Goal: Use online tool/utility: Utilize a website feature to perform a specific function

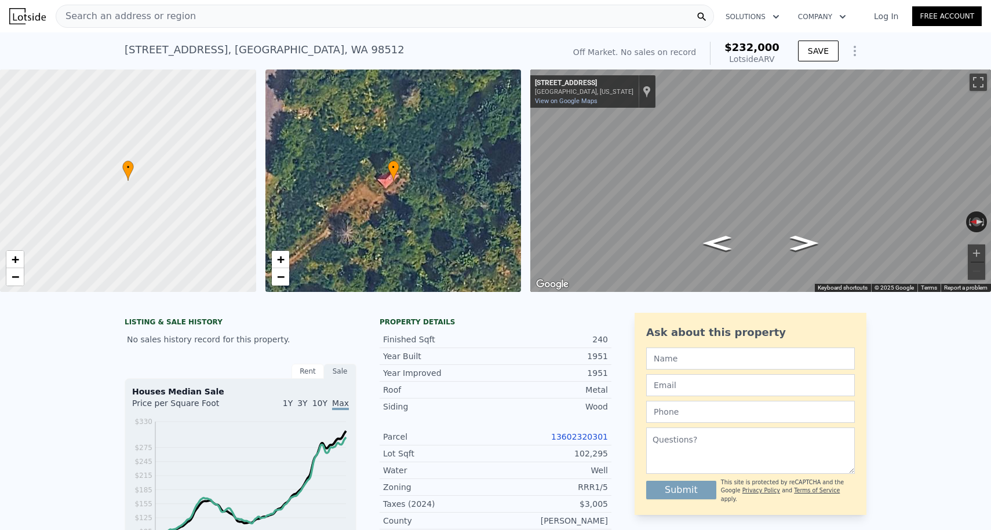
scroll to position [-1, 0]
click at [144, 23] on span "Search an address or region" at bounding box center [126, 16] width 140 height 14
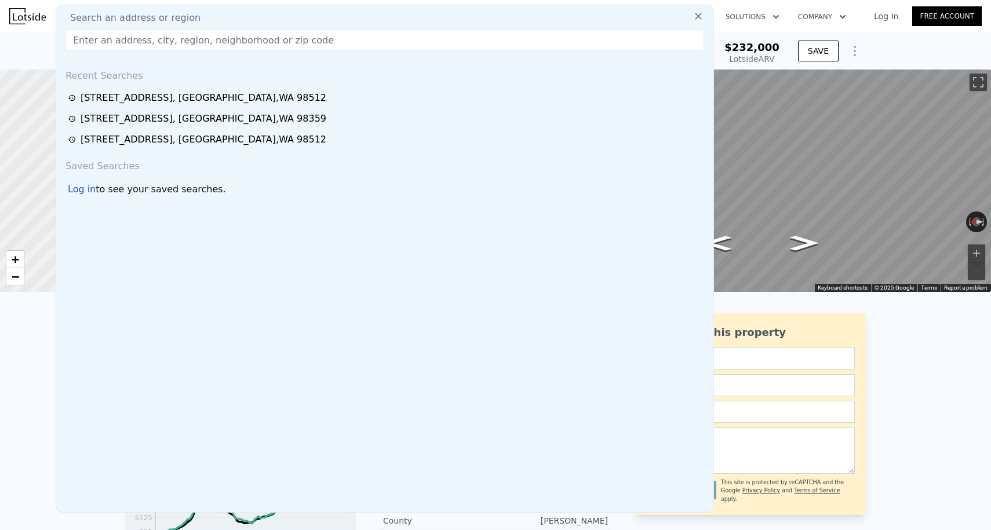
scroll to position [0, 0]
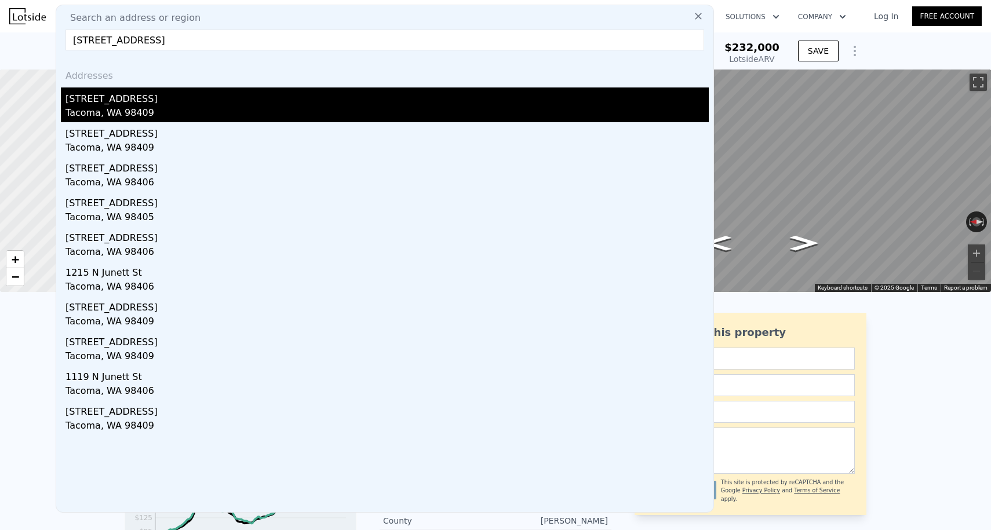
type input "[STREET_ADDRESS]"
click at [125, 103] on div "[STREET_ADDRESS]" at bounding box center [386, 97] width 643 height 19
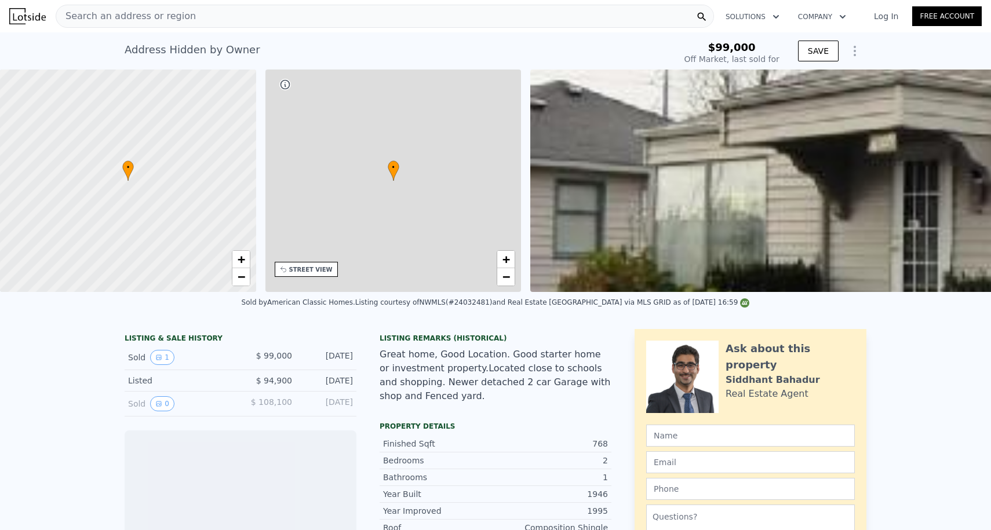
scroll to position [0, 270]
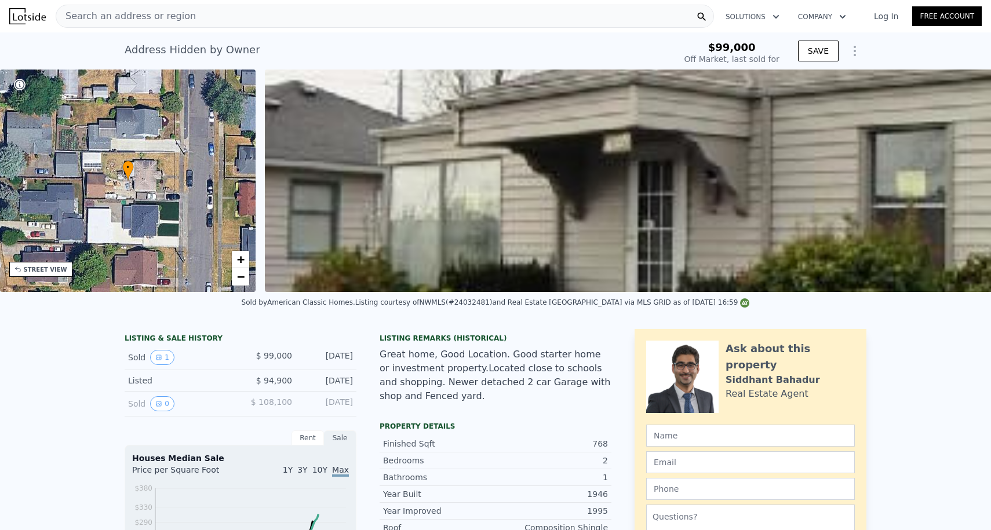
click at [858, 53] on icon "Show Options" at bounding box center [855, 51] width 14 height 14
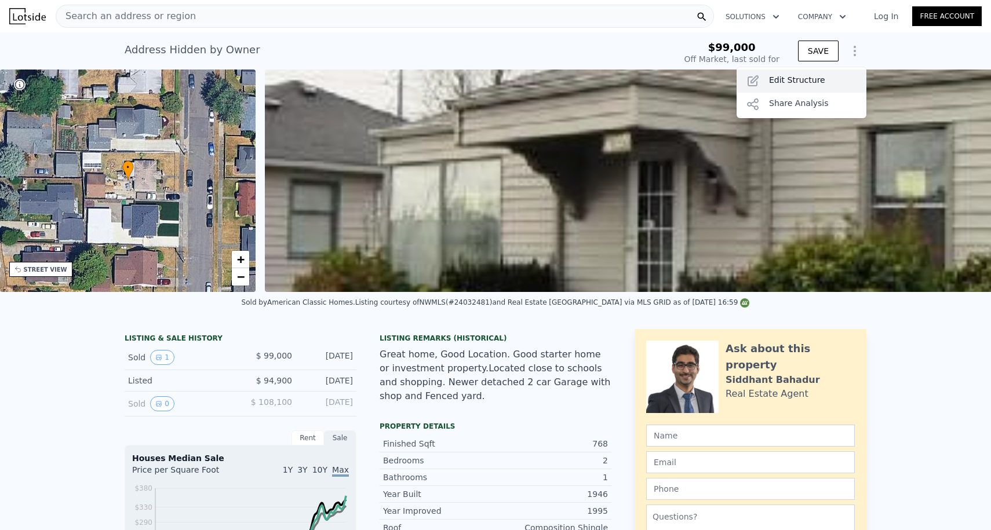
click at [800, 83] on div "Edit Structure" at bounding box center [802, 81] width 130 height 23
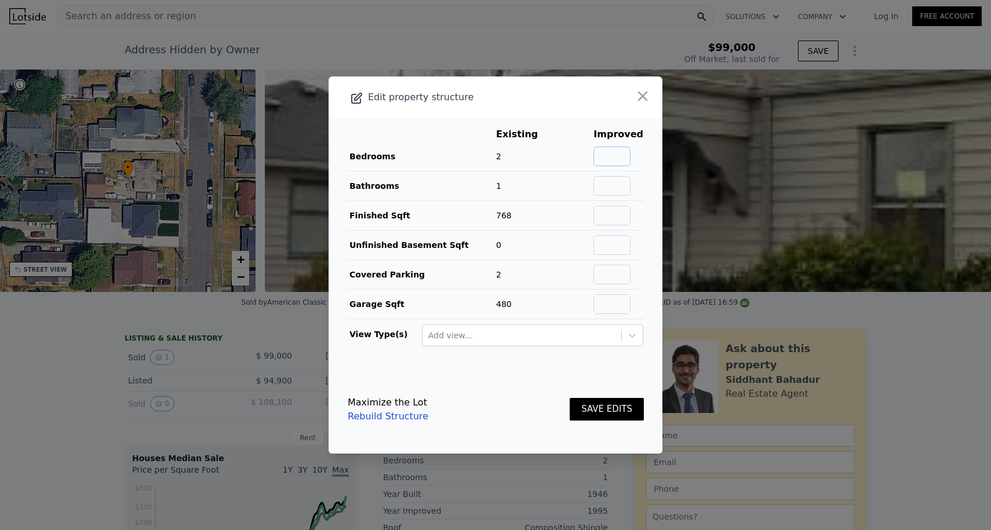
click at [619, 151] on input "text" at bounding box center [612, 157] width 37 height 20
click at [640, 86] on button "button" at bounding box center [642, 96] width 21 height 21
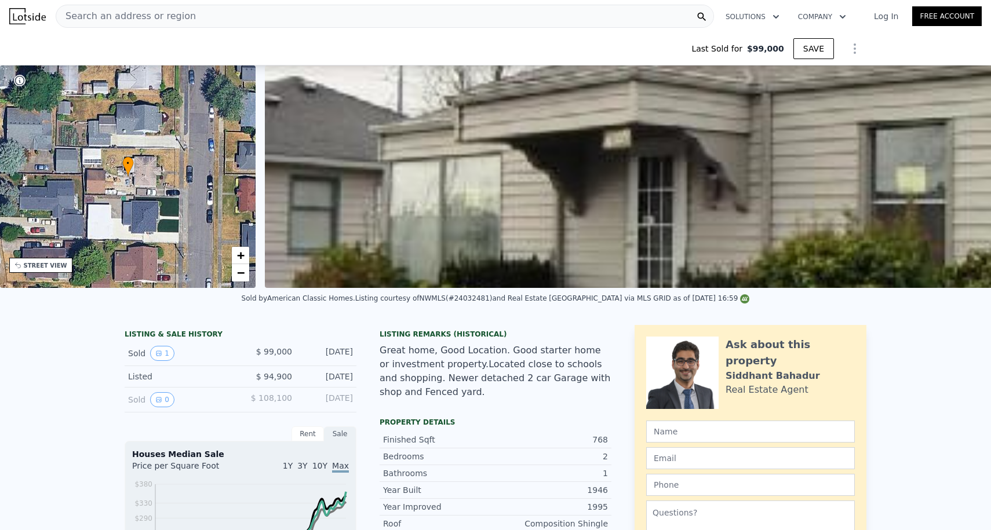
scroll to position [252, 0]
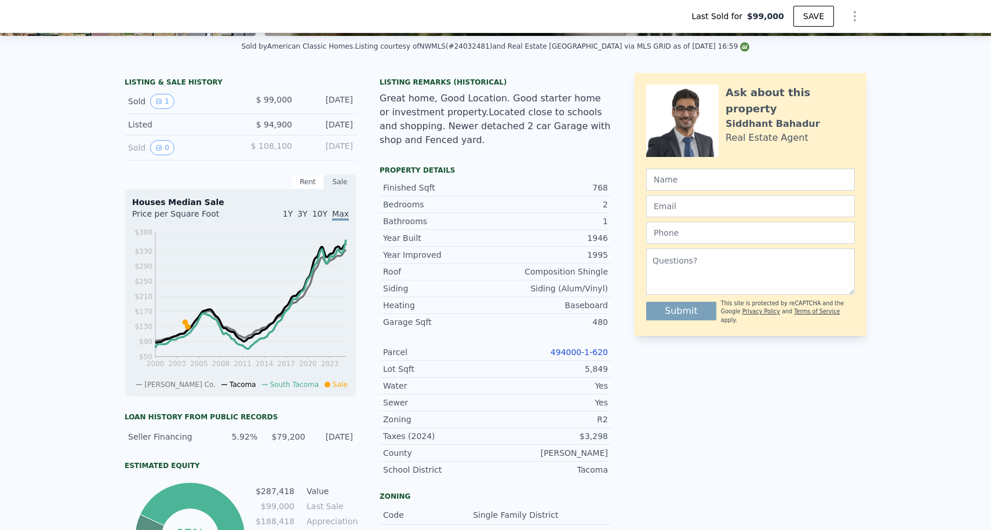
click at [569, 348] on link "494000-1-620" at bounding box center [579, 352] width 57 height 9
type input "$ 380,000"
type input "$ 245,489"
